Goal: Information Seeking & Learning: Learn about a topic

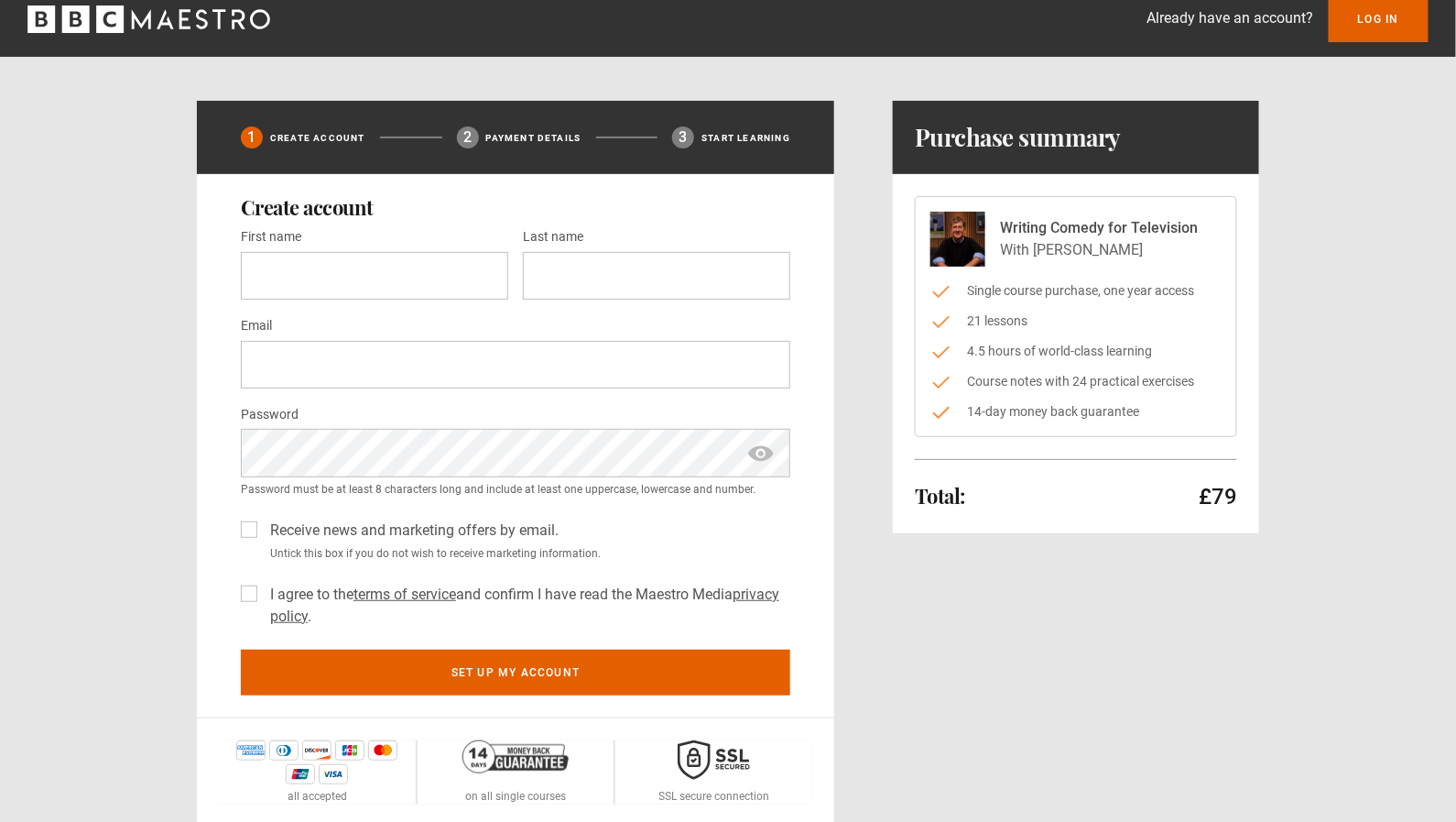
scroll to position [7, 0]
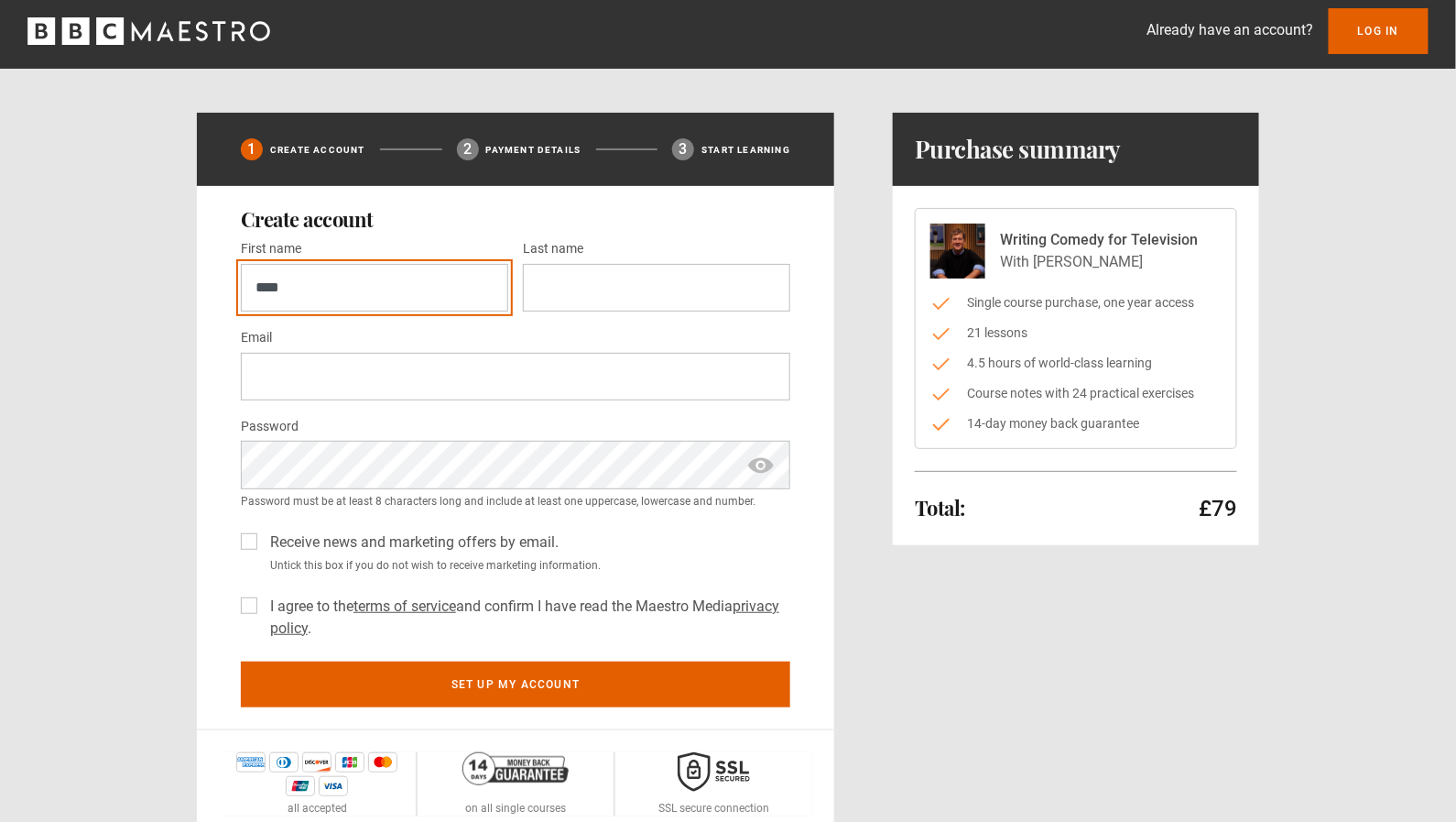
type input "****"
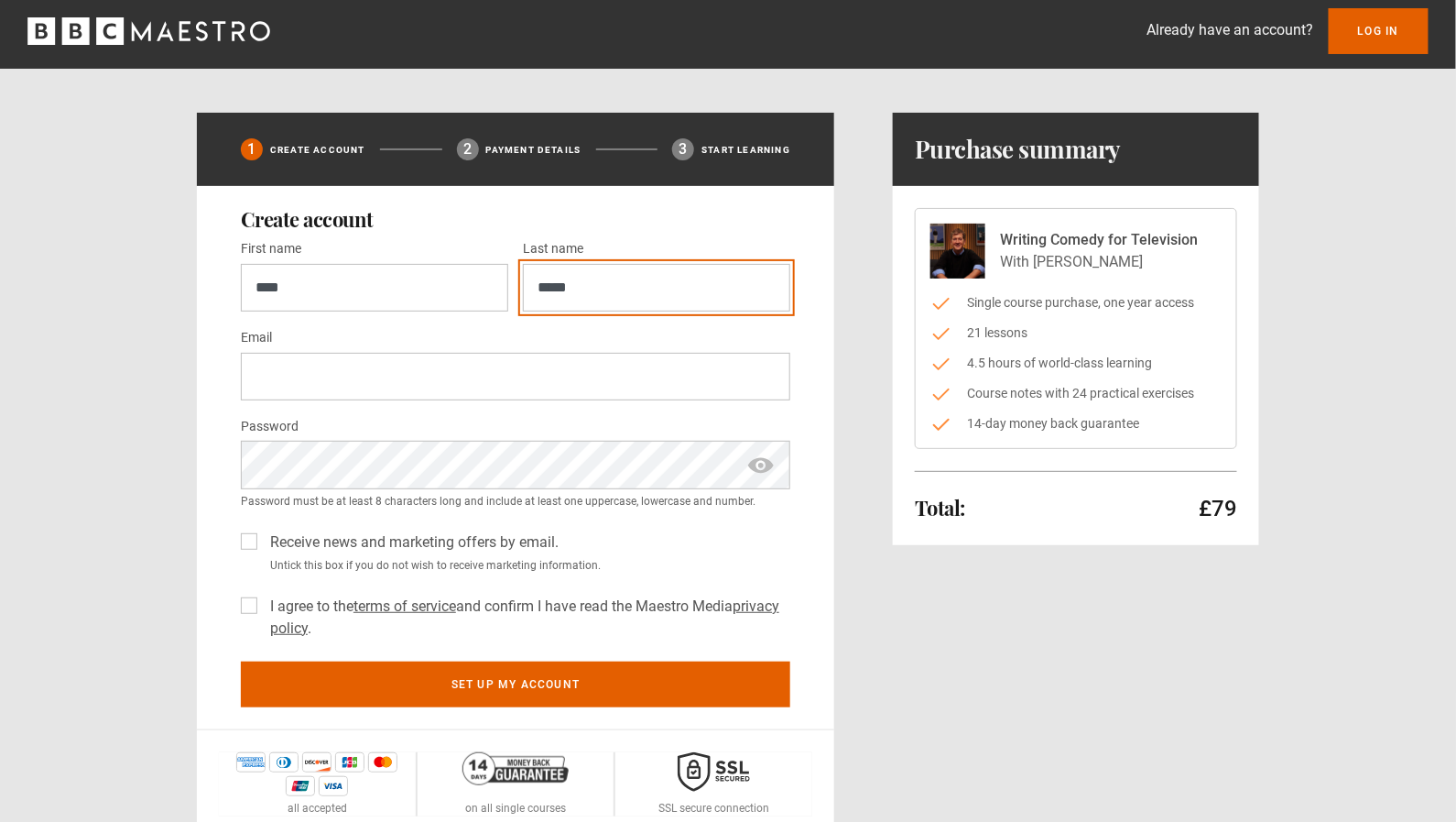
type input "*****"
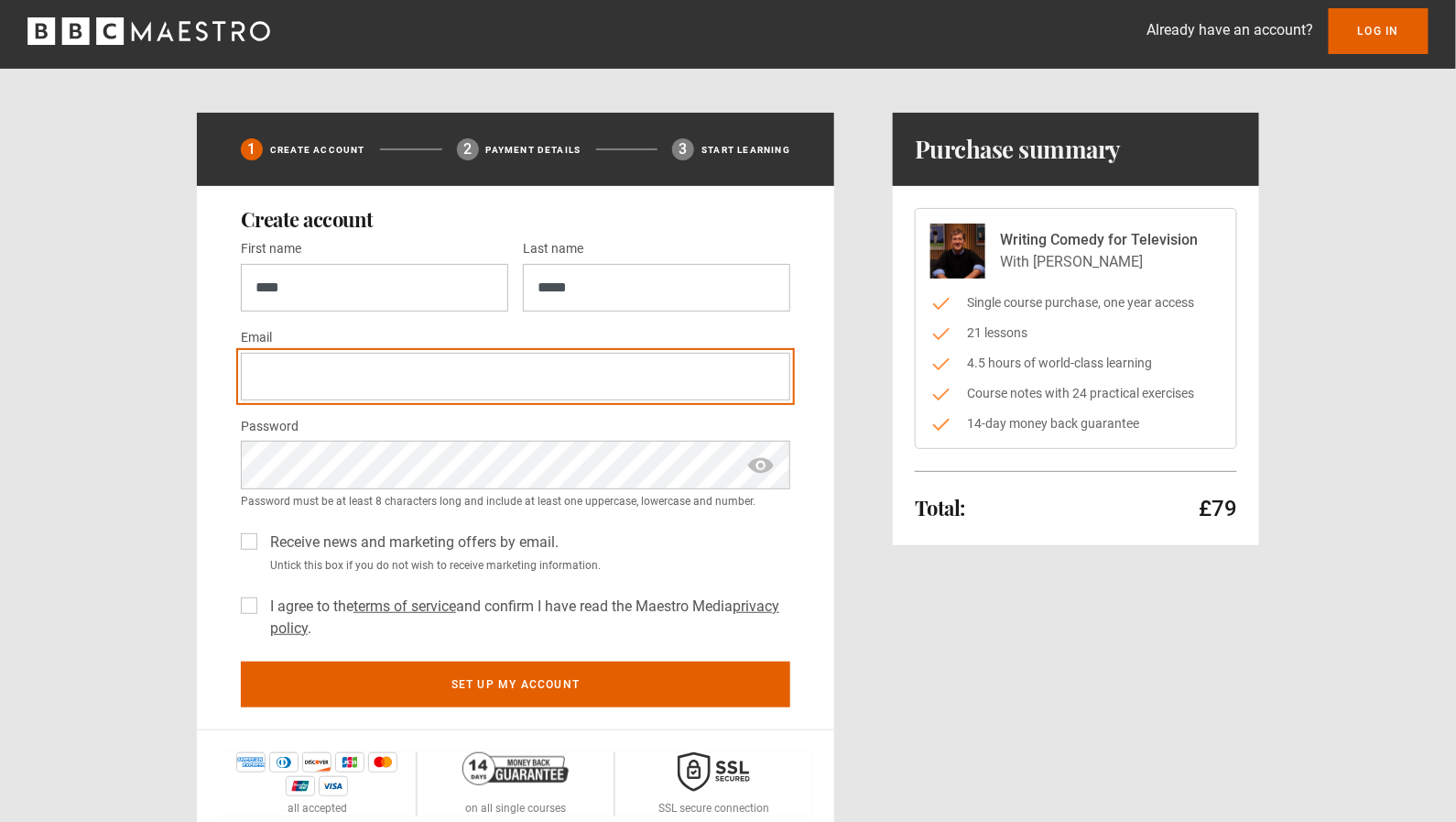
type input "**********"
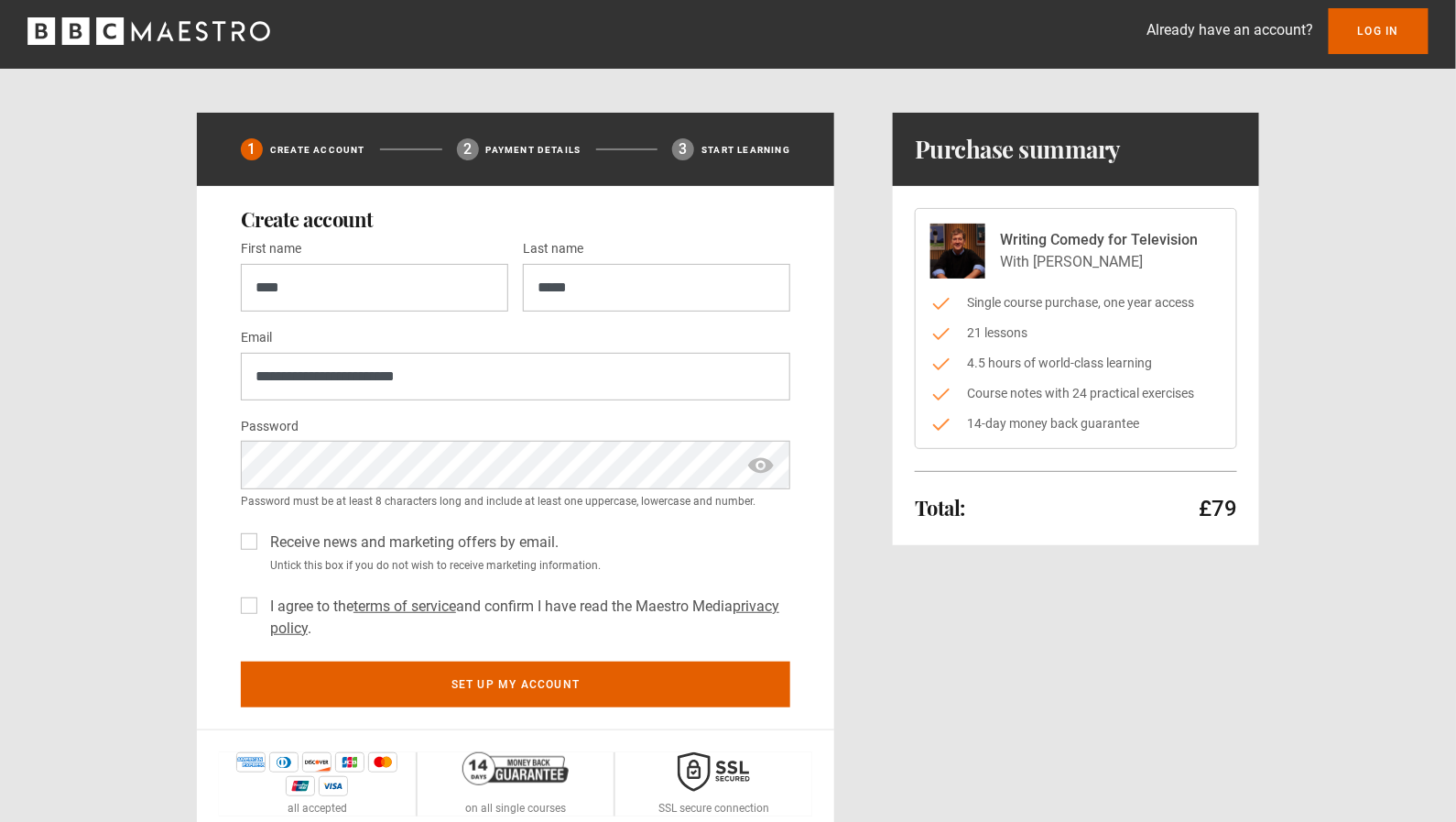
click at [760, 464] on span "show password" at bounding box center [761, 464] width 29 height 48
drag, startPoint x: 253, startPoint y: 537, endPoint x: 254, endPoint y: 569, distance: 32.0
click at [263, 537] on label "Receive news and marketing offers by email." at bounding box center [411, 542] width 296 height 22
click at [263, 605] on label "I agree to the terms of service and confirm I have read the Maestro Media priva…" at bounding box center [526, 617] width 527 height 44
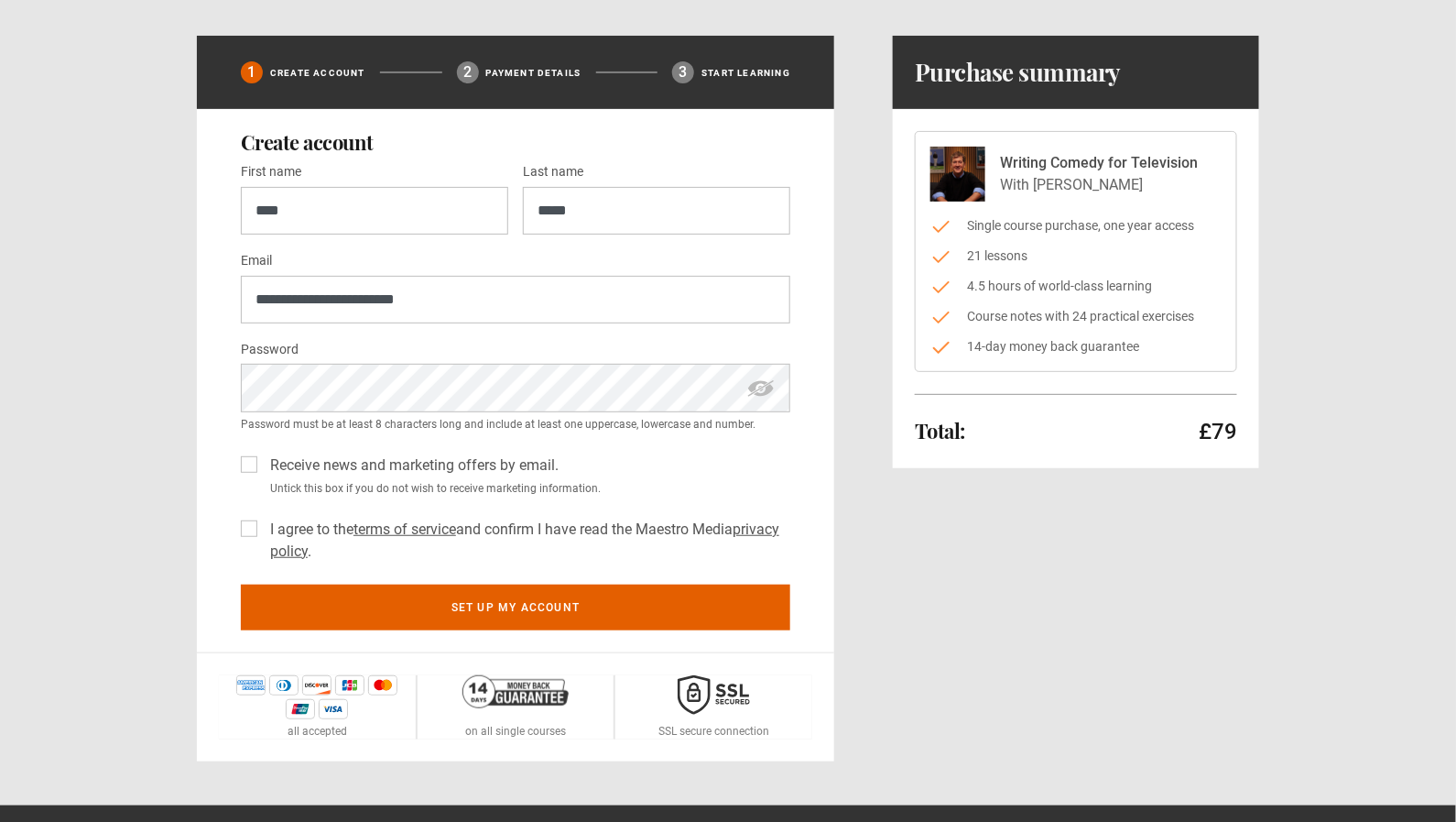
scroll to position [86, 0]
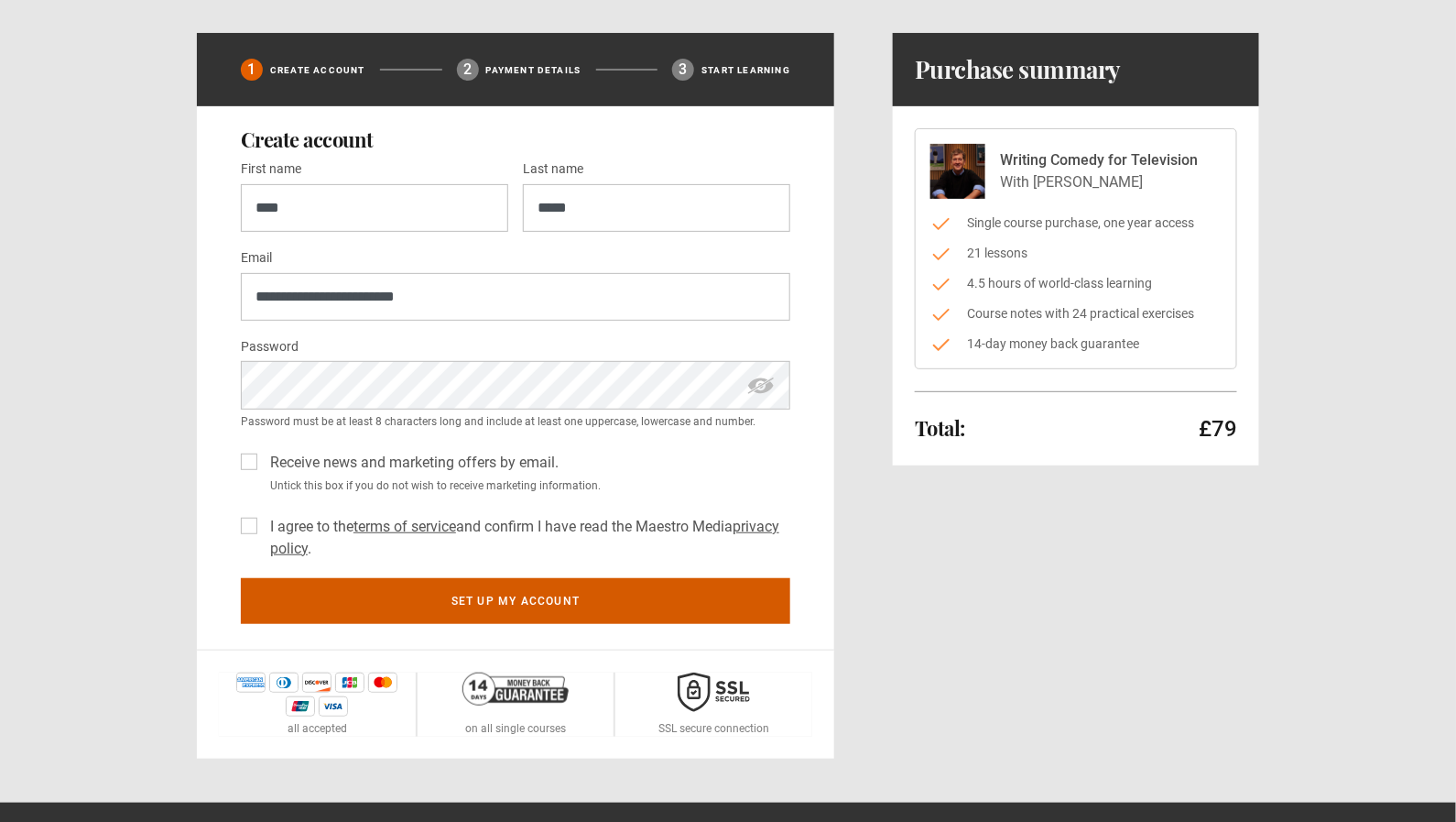
click at [471, 596] on button "Set up my account" at bounding box center [516, 600] width 550 height 46
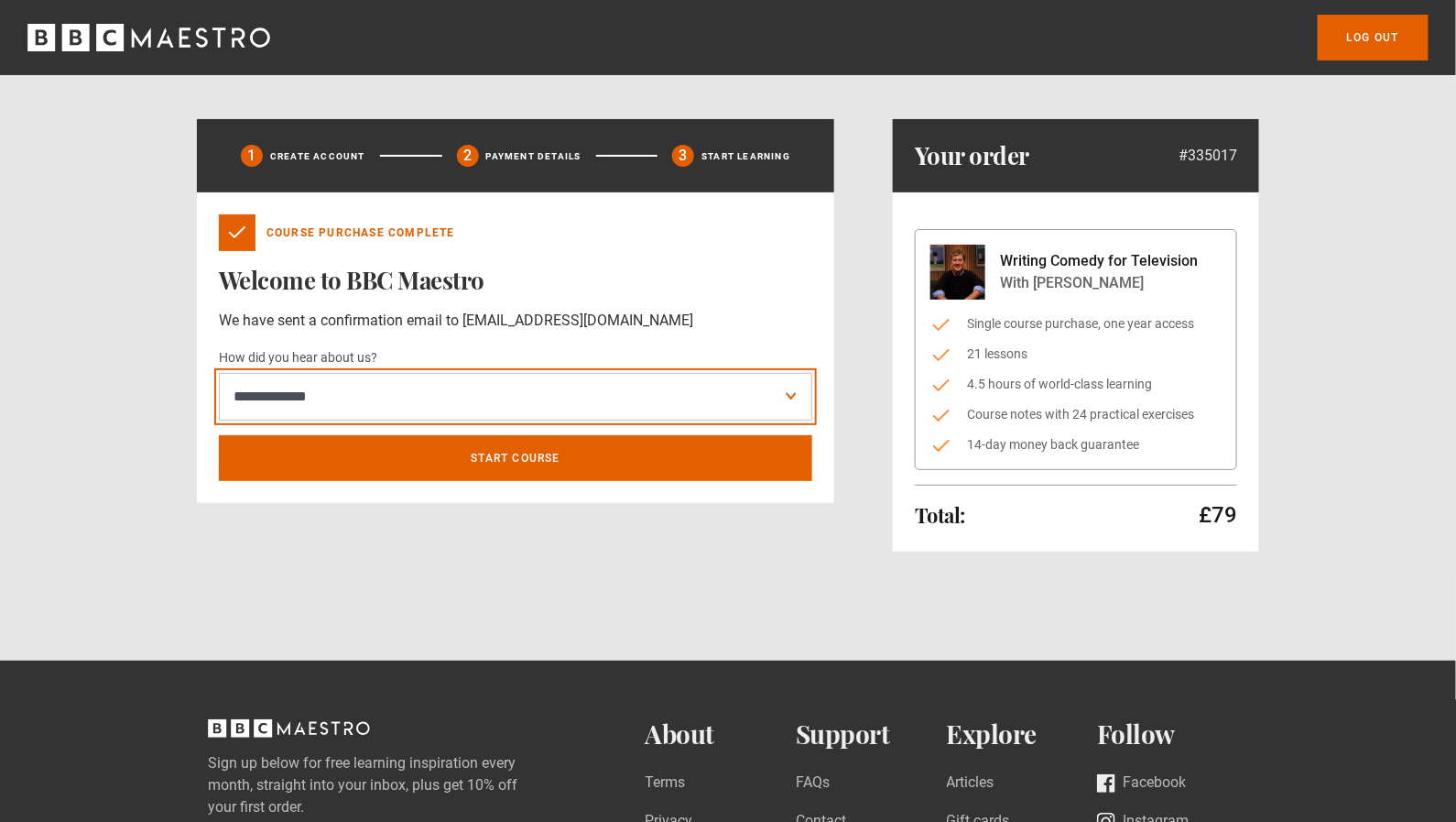
select select "******"
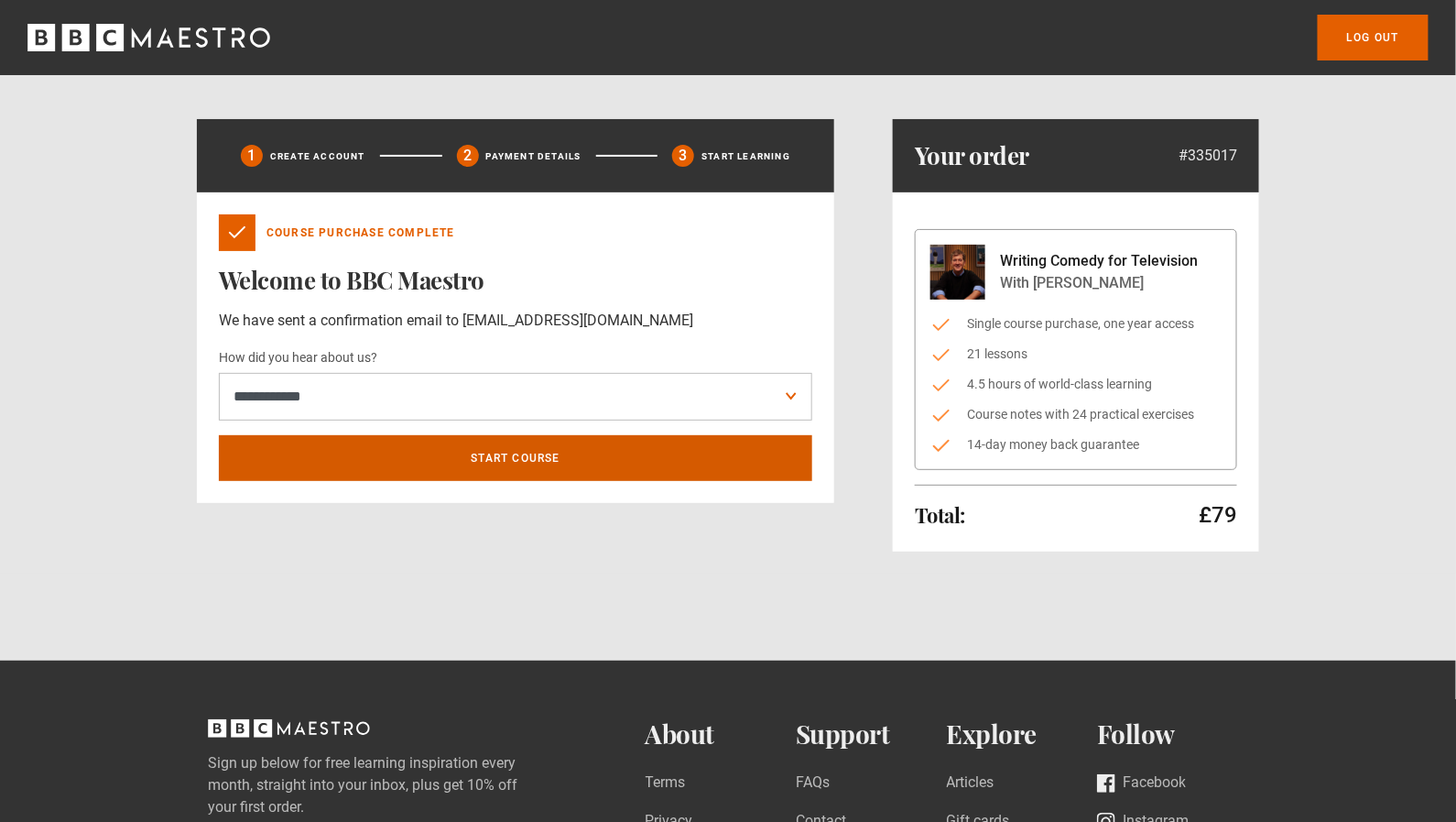
click at [507, 457] on link "Start course" at bounding box center [515, 458] width 593 height 46
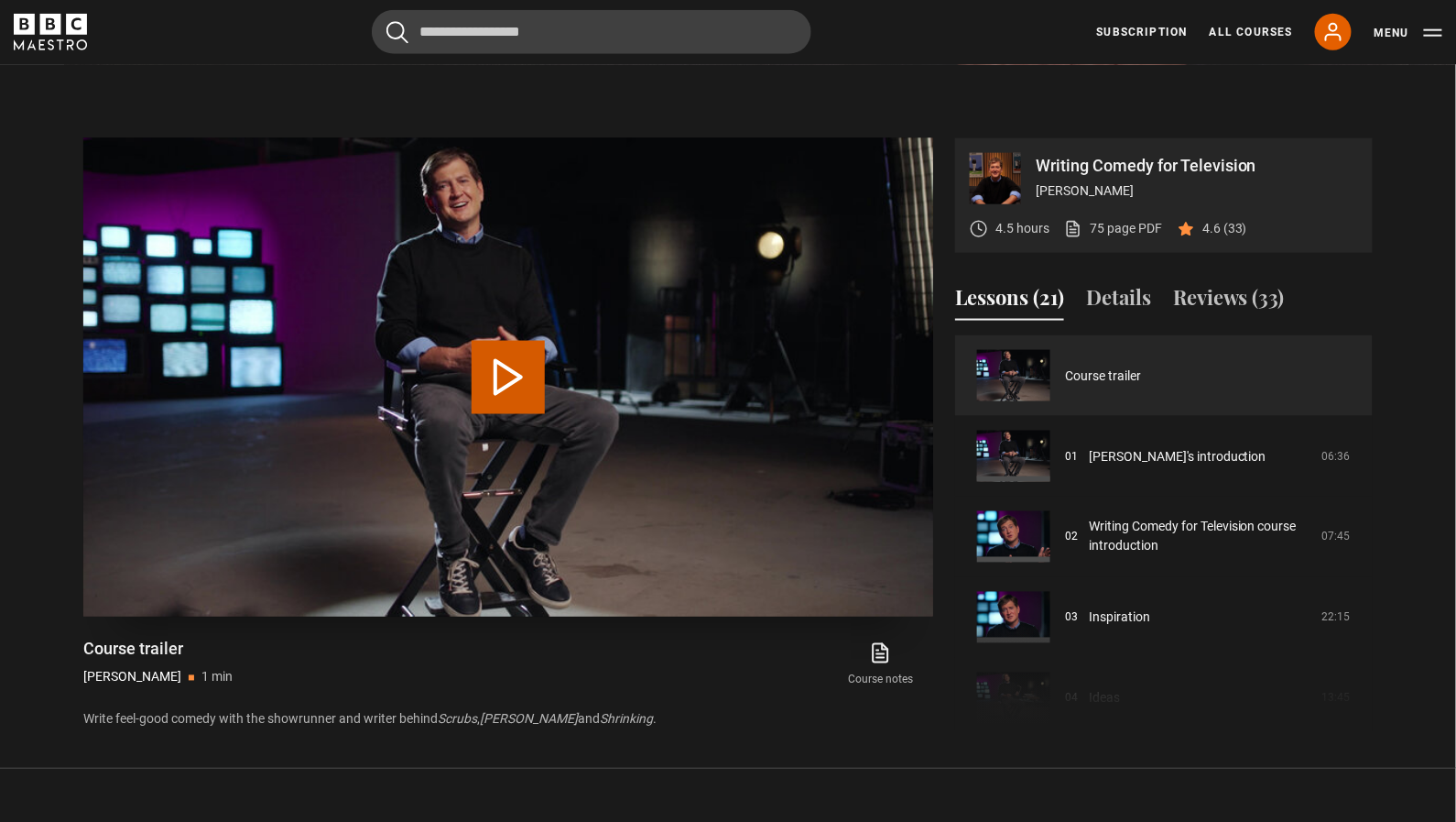
scroll to position [743, 0]
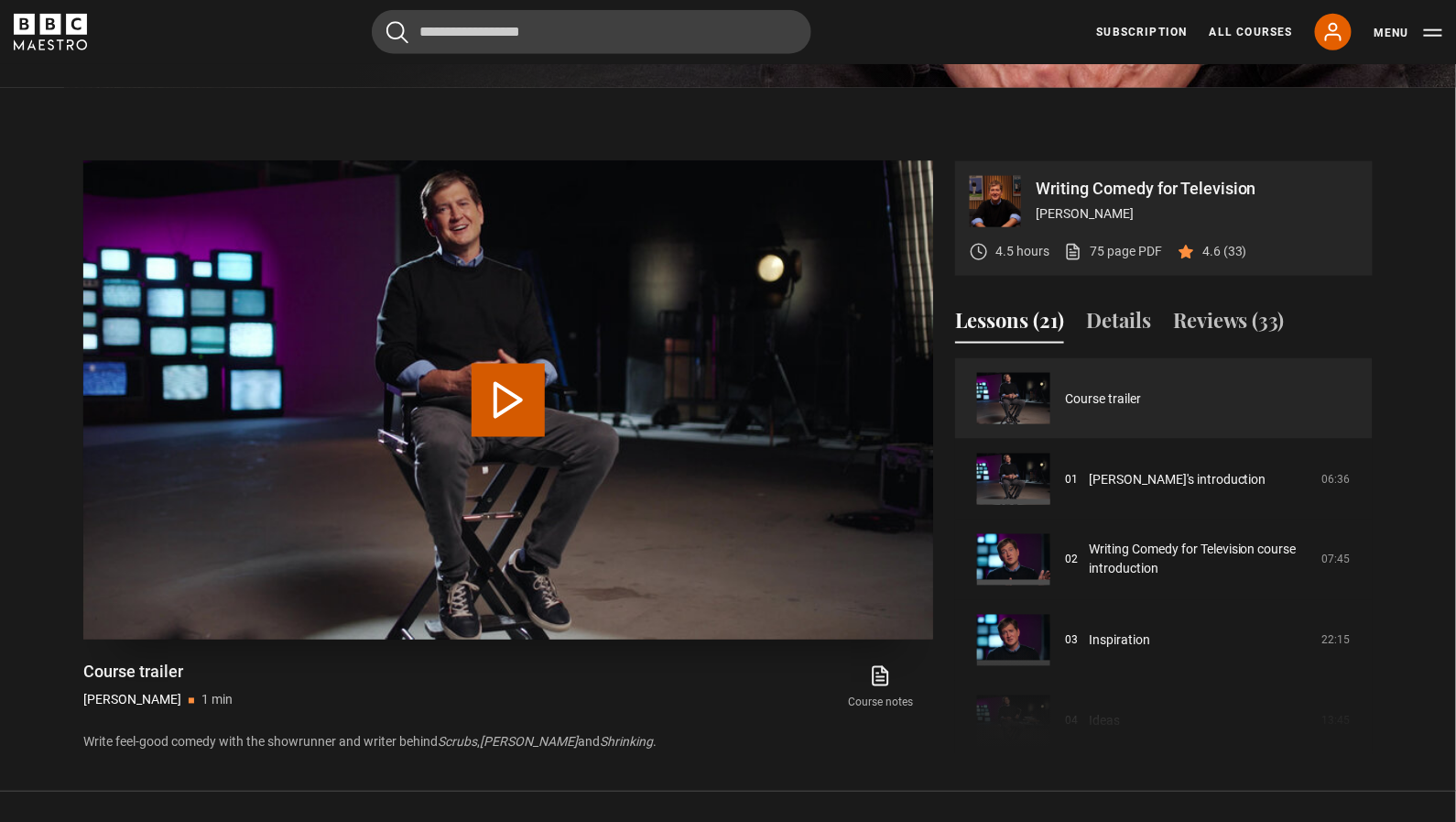
click at [505, 399] on button "Play Video" at bounding box center [508, 399] width 73 height 73
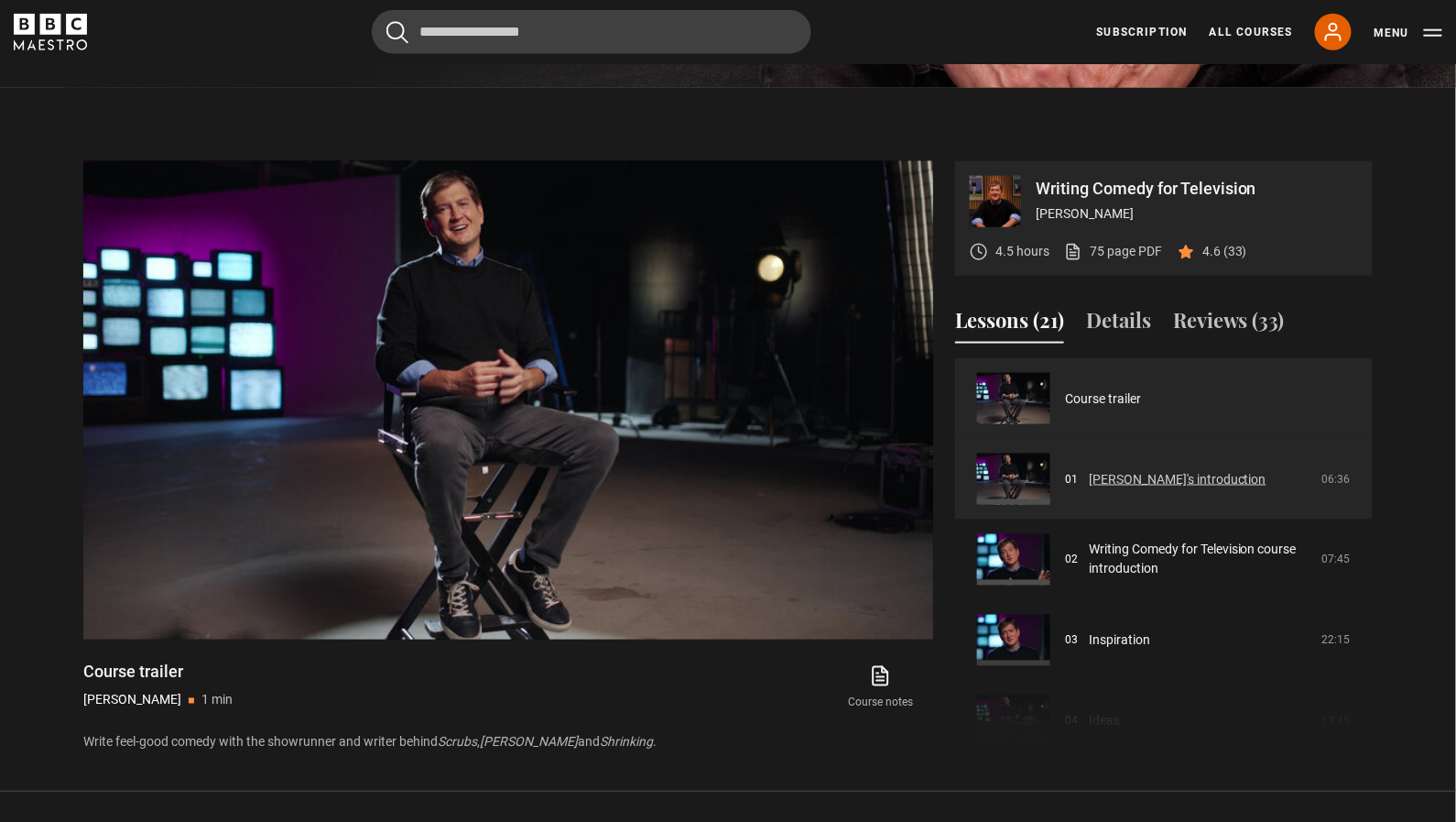
click at [1089, 473] on link "[PERSON_NAME]'s introduction" at bounding box center [1177, 480] width 178 height 19
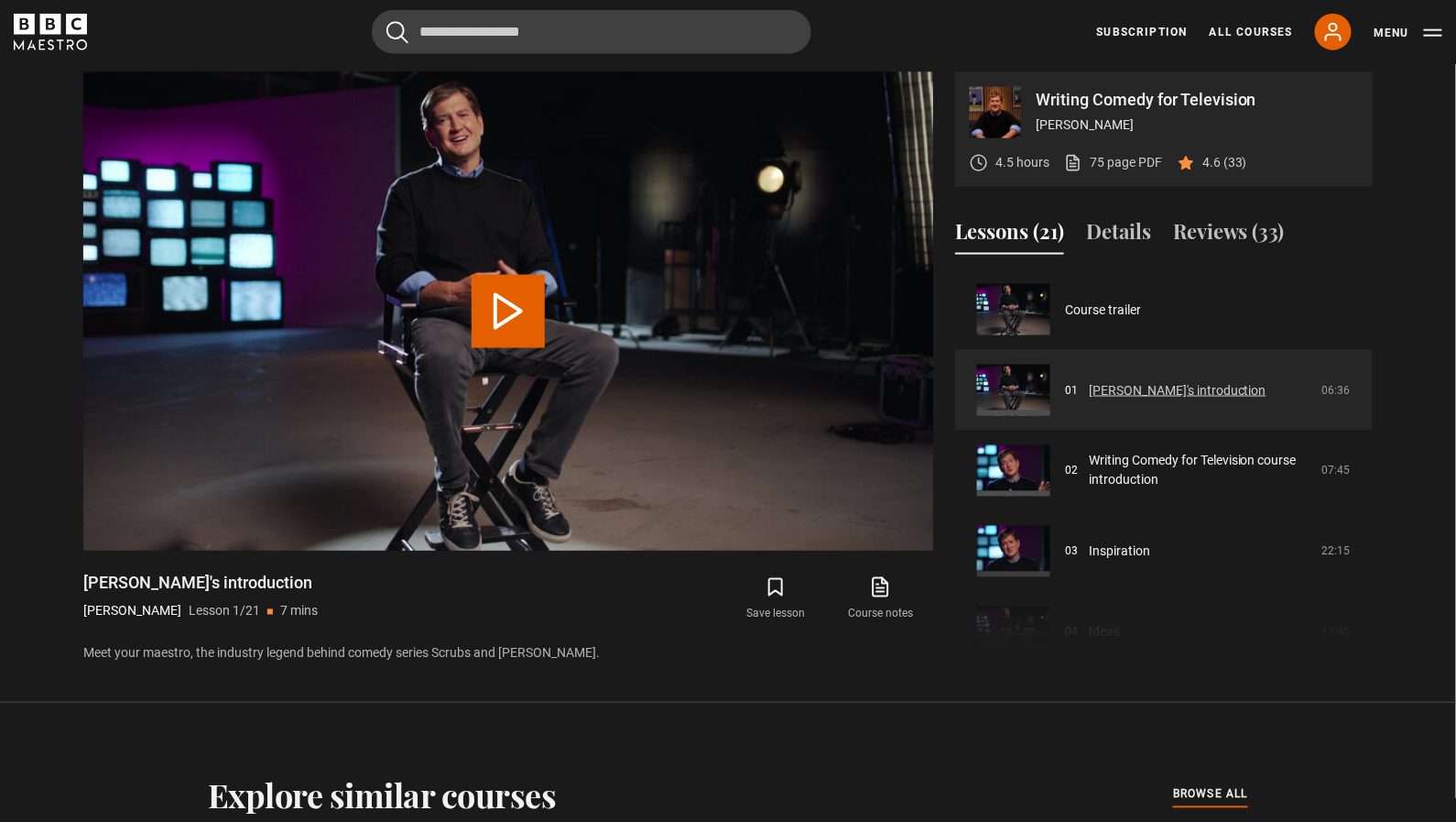
click at [1089, 381] on link "[PERSON_NAME]'s introduction" at bounding box center [1177, 391] width 178 height 19
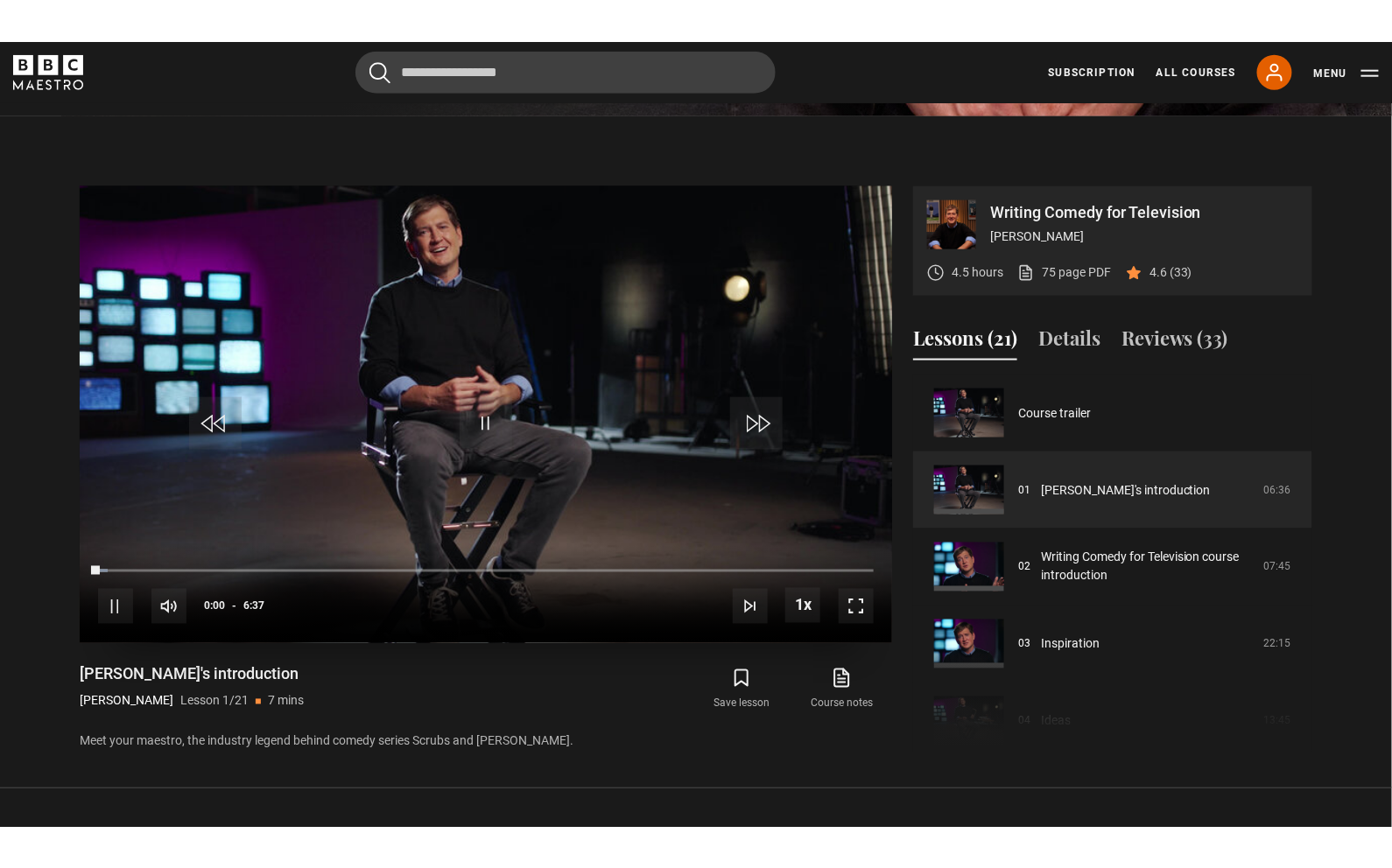
scroll to position [715, 0]
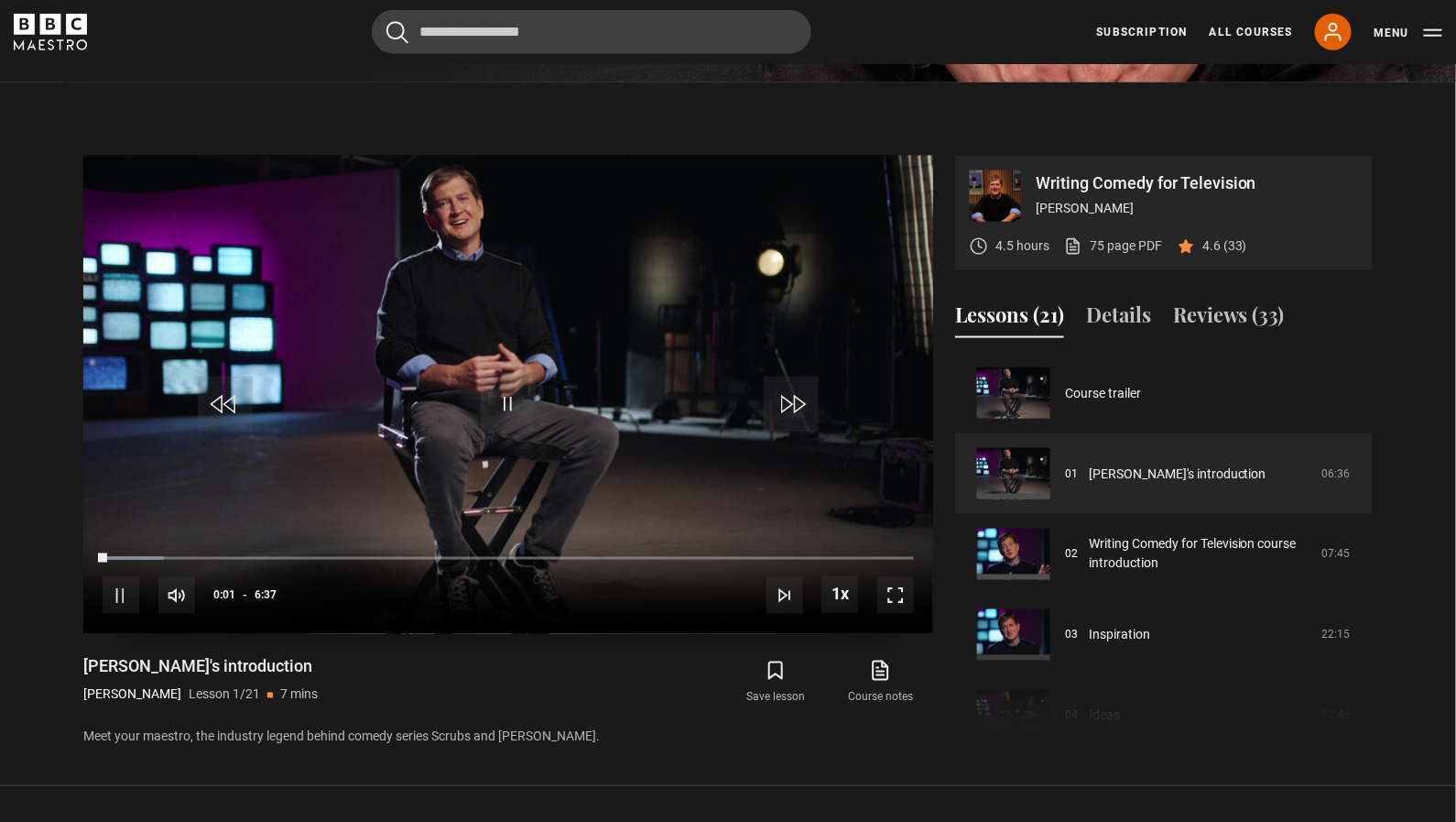
click at [900, 589] on span "Video Player" at bounding box center [896, 596] width 37 height 37
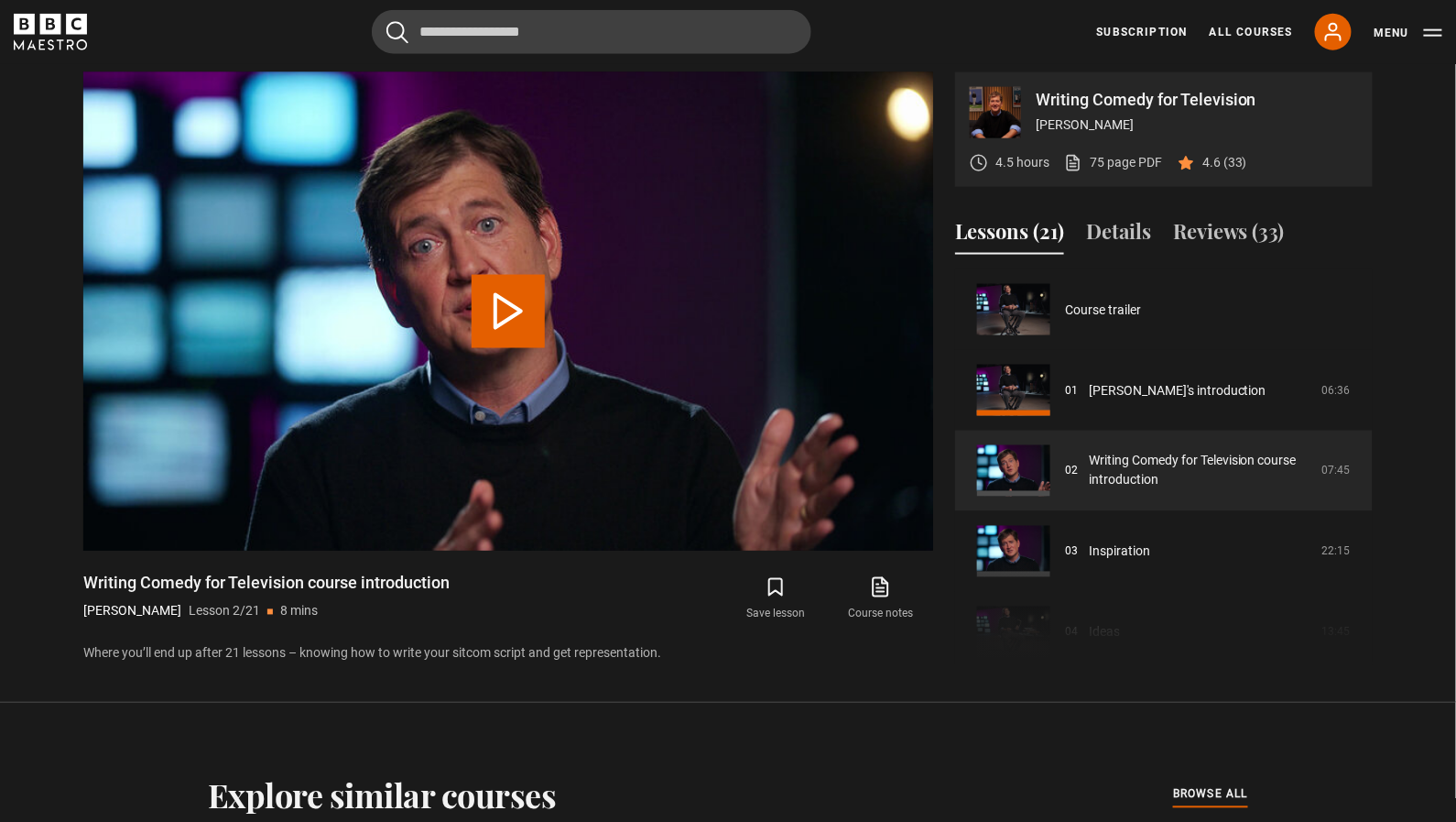
scroll to position [78, 0]
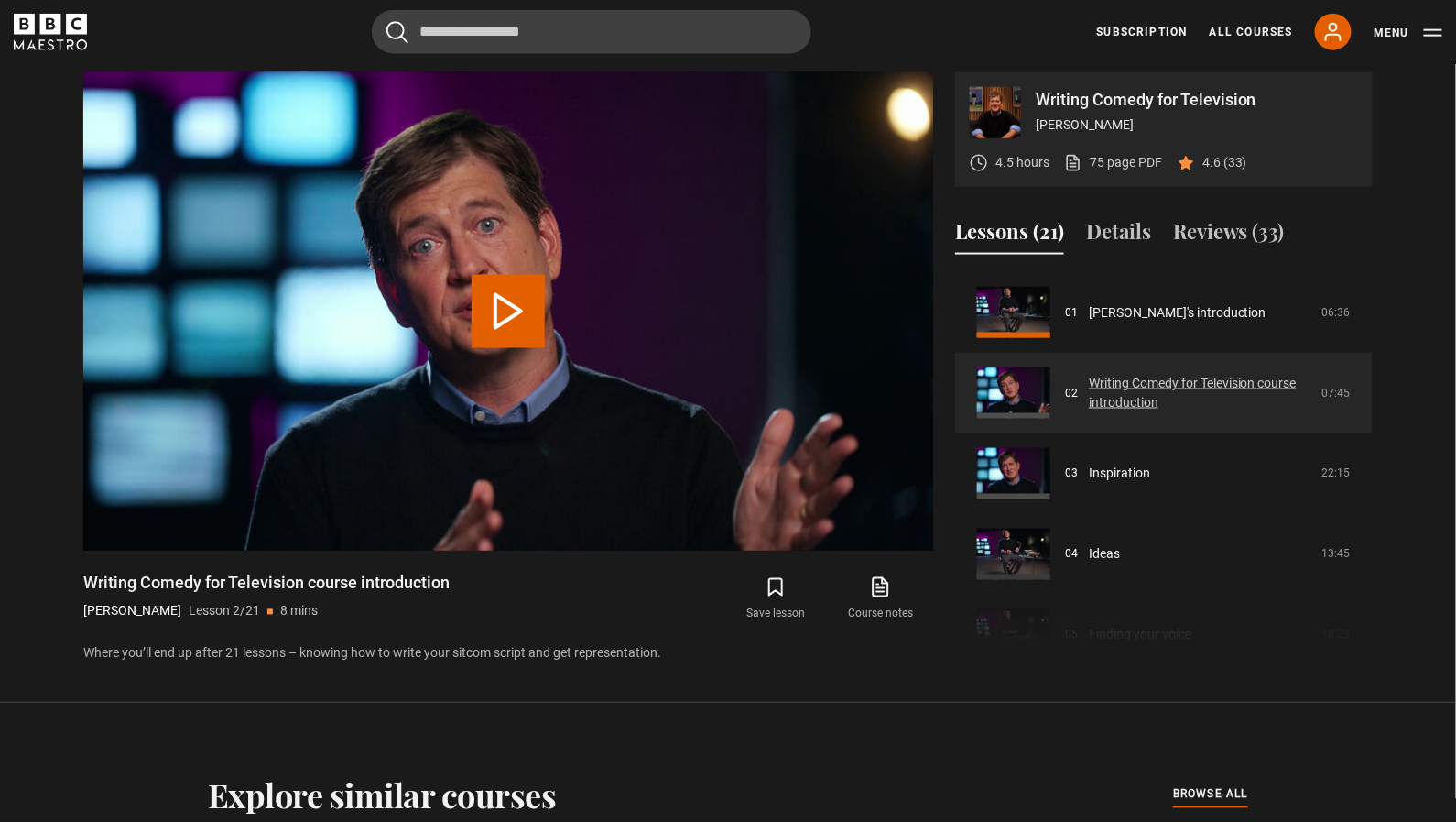
click at [1146, 379] on link "Writing Comedy for Television course introduction" at bounding box center [1200, 394] width 222 height 39
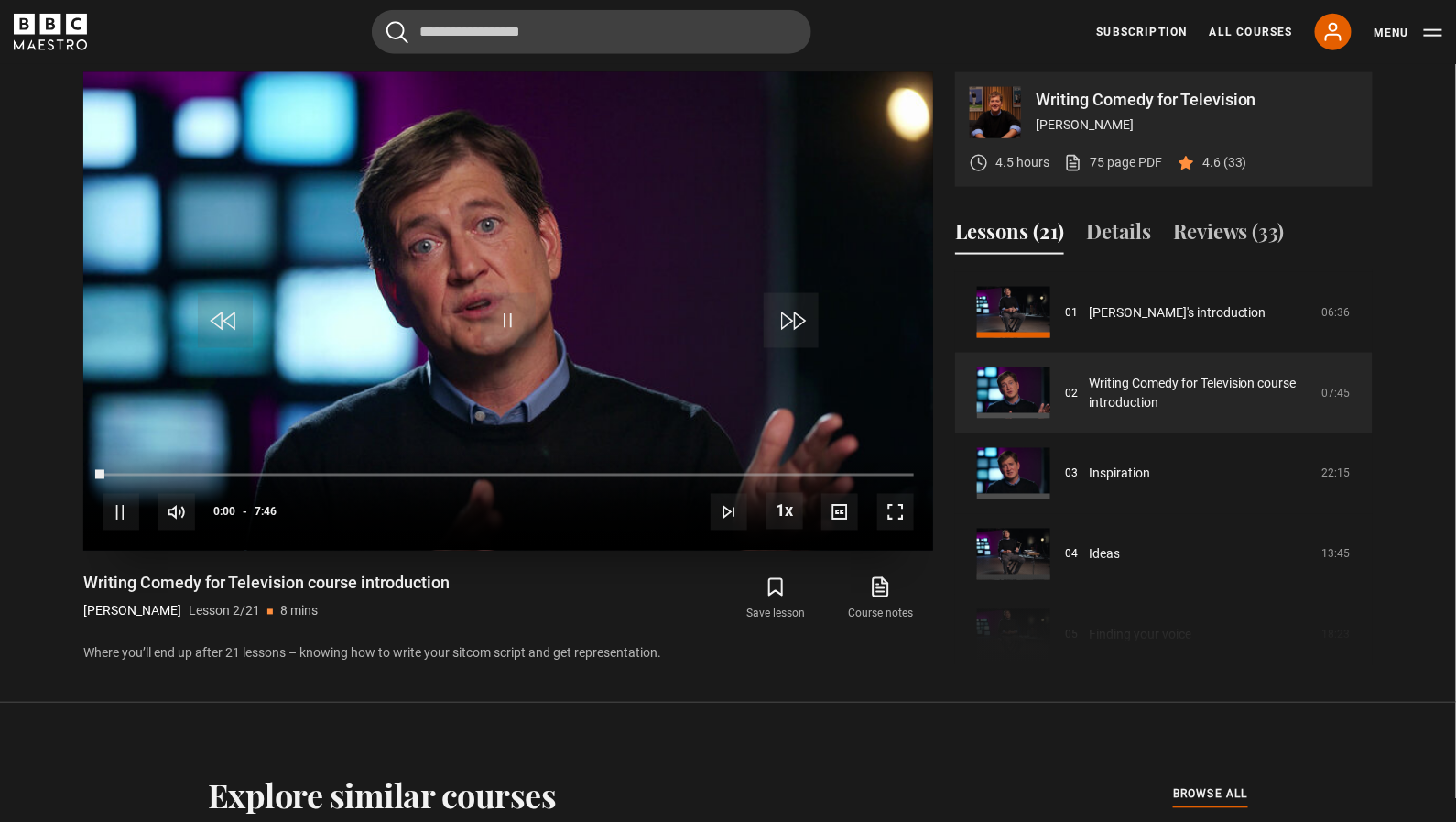
click at [901, 507] on span "Video Player" at bounding box center [896, 512] width 37 height 37
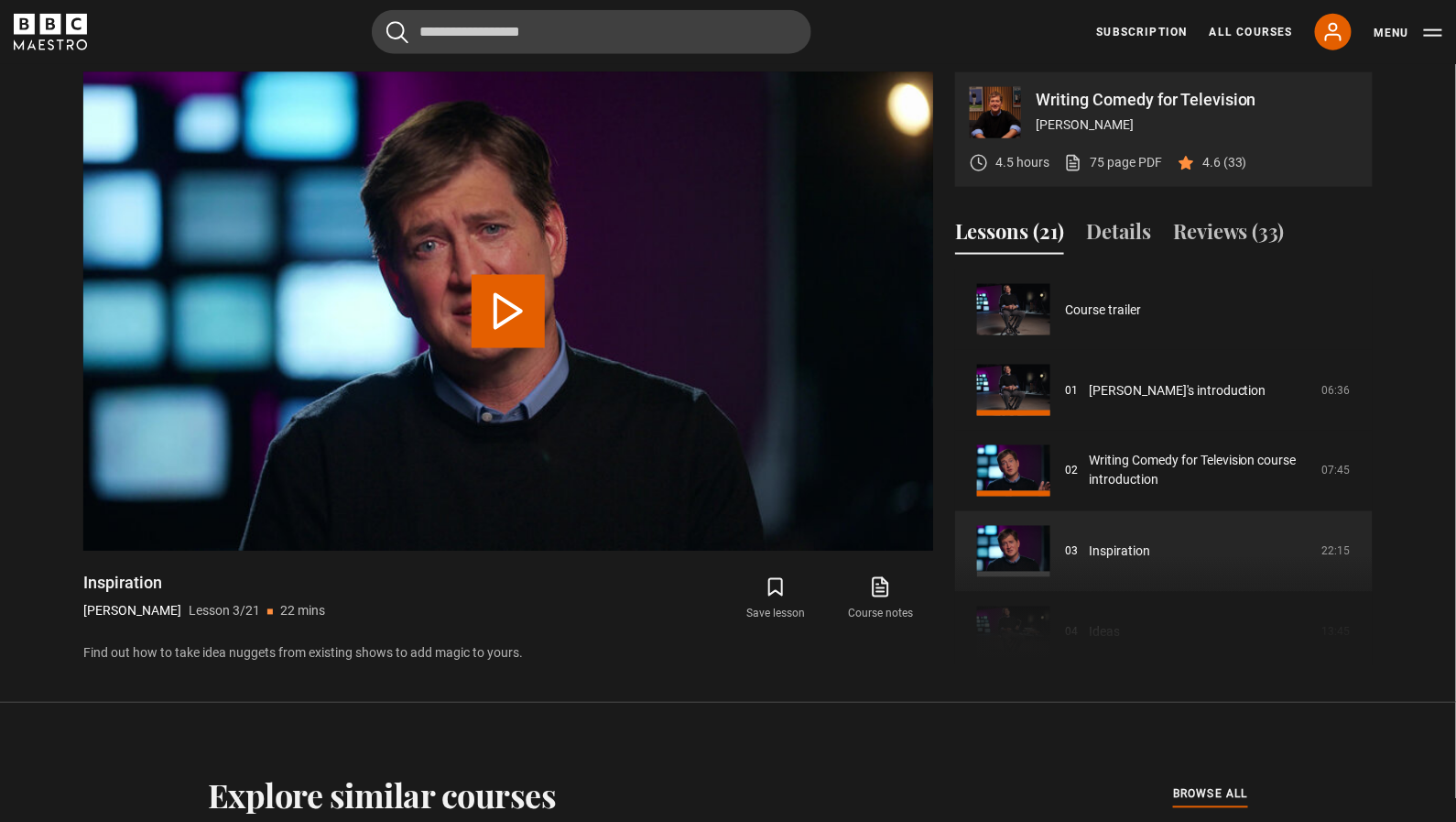
scroll to position [159, 0]
